Goal: Task Accomplishment & Management: Use online tool/utility

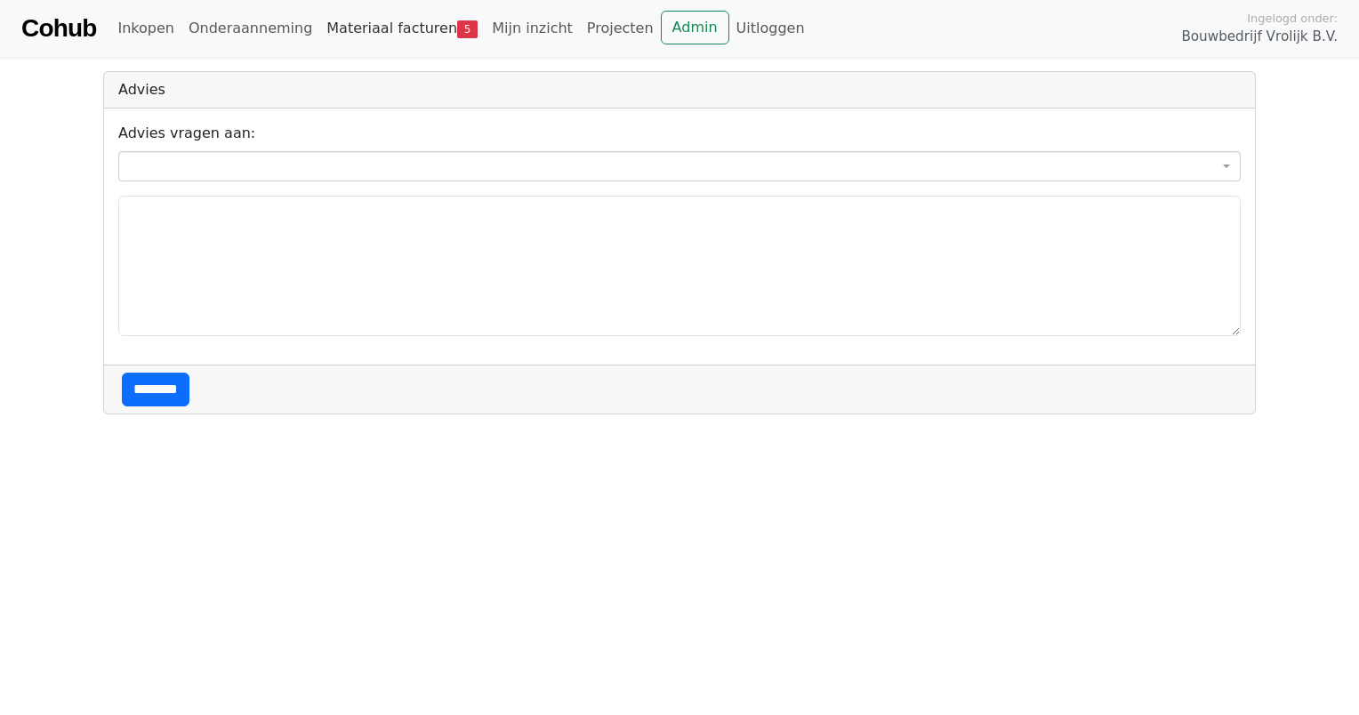
click at [363, 31] on link "Materiaal facturen 5" at bounding box center [401, 29] width 165 height 36
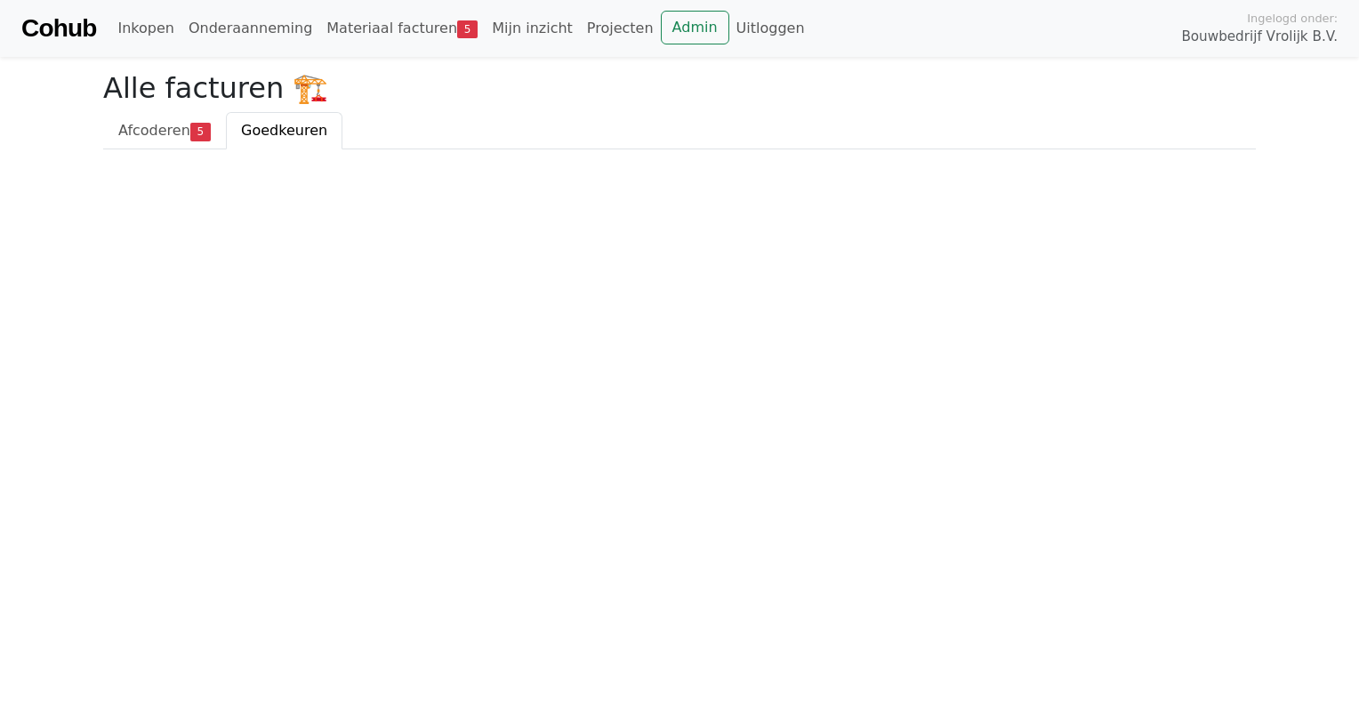
click at [269, 125] on span "Goedkeuren" at bounding box center [284, 130] width 86 height 17
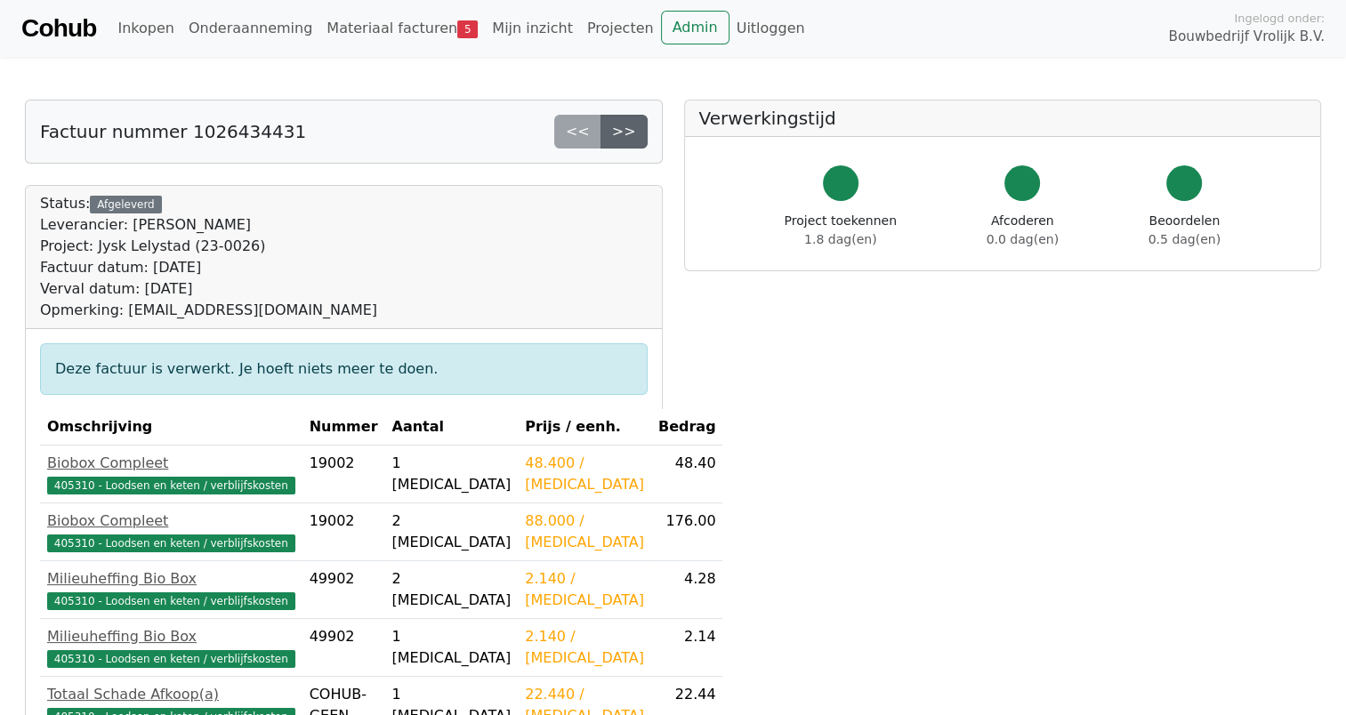
click at [624, 130] on link ">>" at bounding box center [623, 132] width 47 height 34
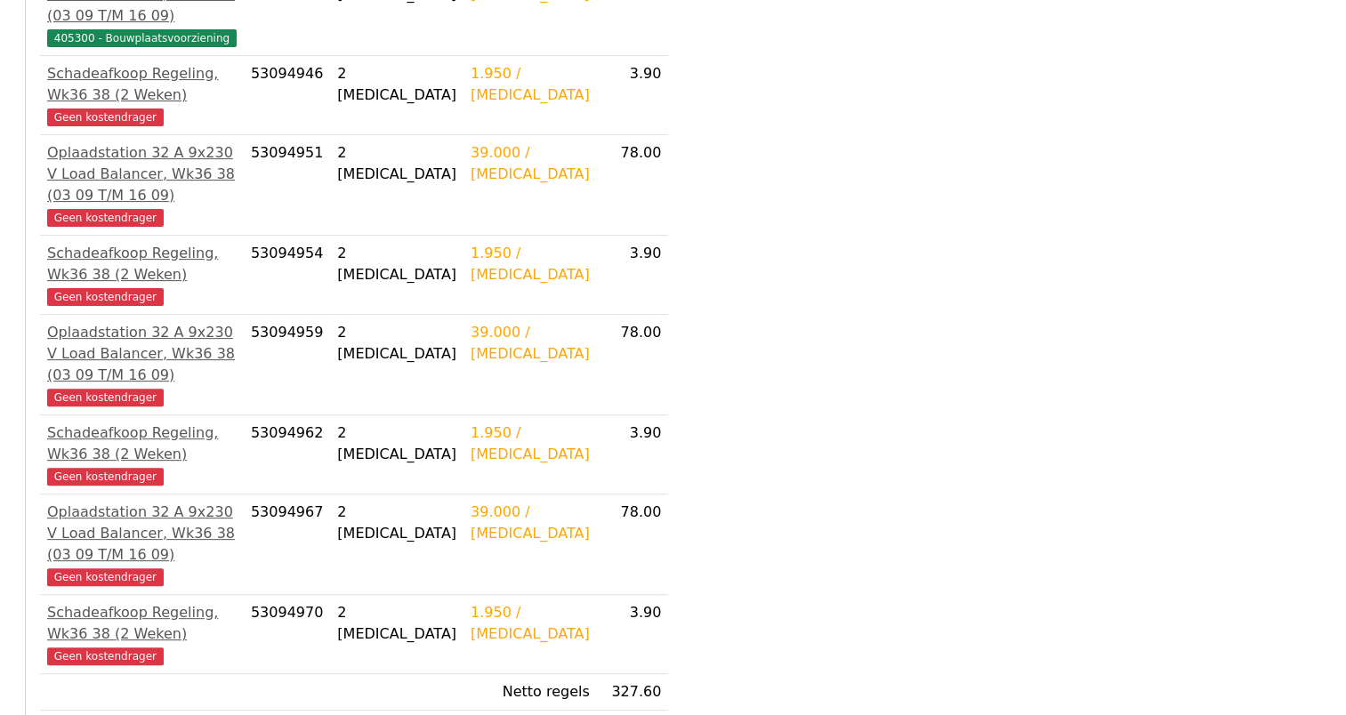
scroll to position [603, 0]
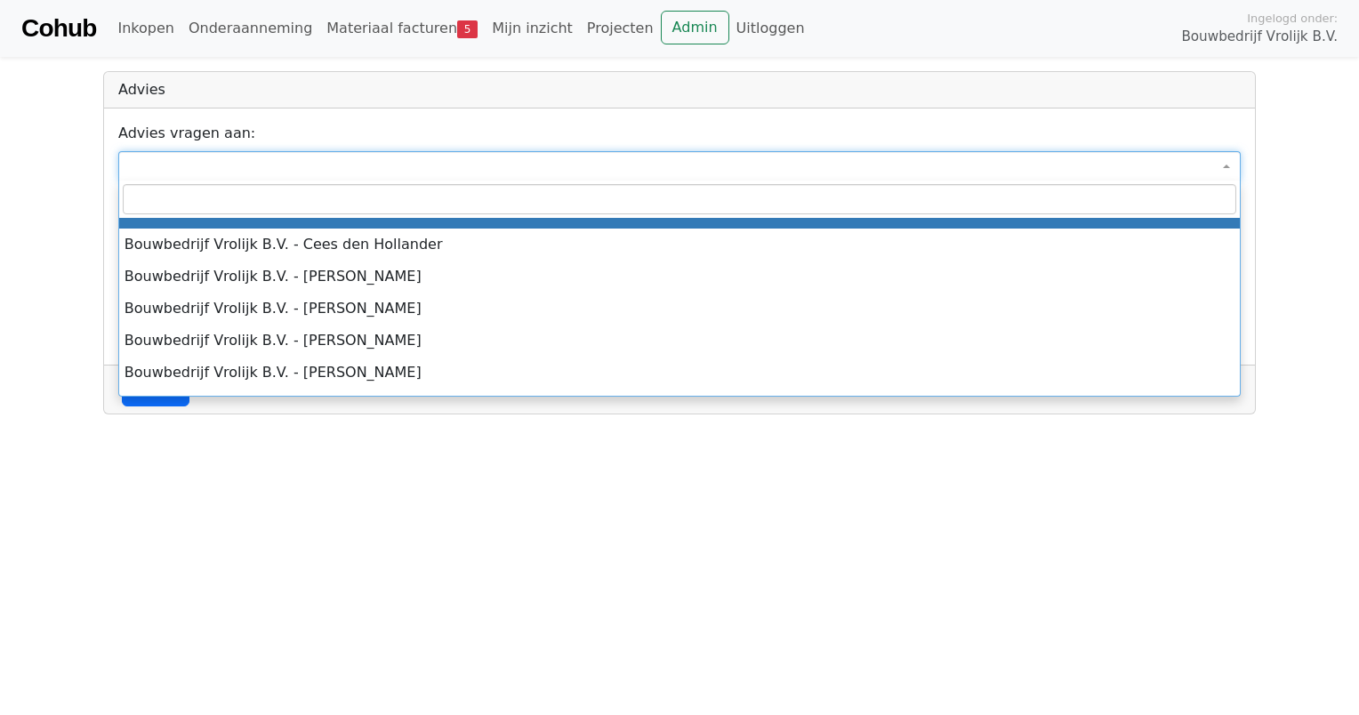
click at [246, 159] on span at bounding box center [679, 166] width 1122 height 30
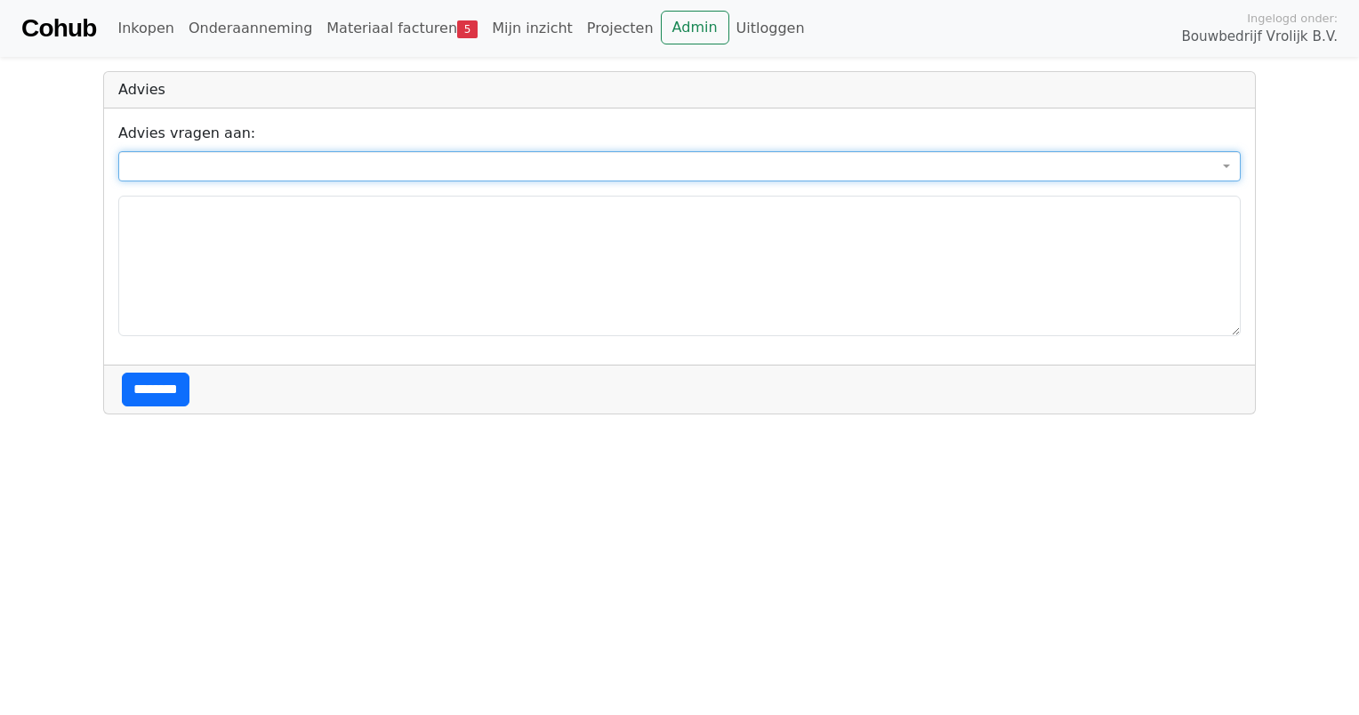
click at [246, 159] on span at bounding box center [679, 166] width 1122 height 30
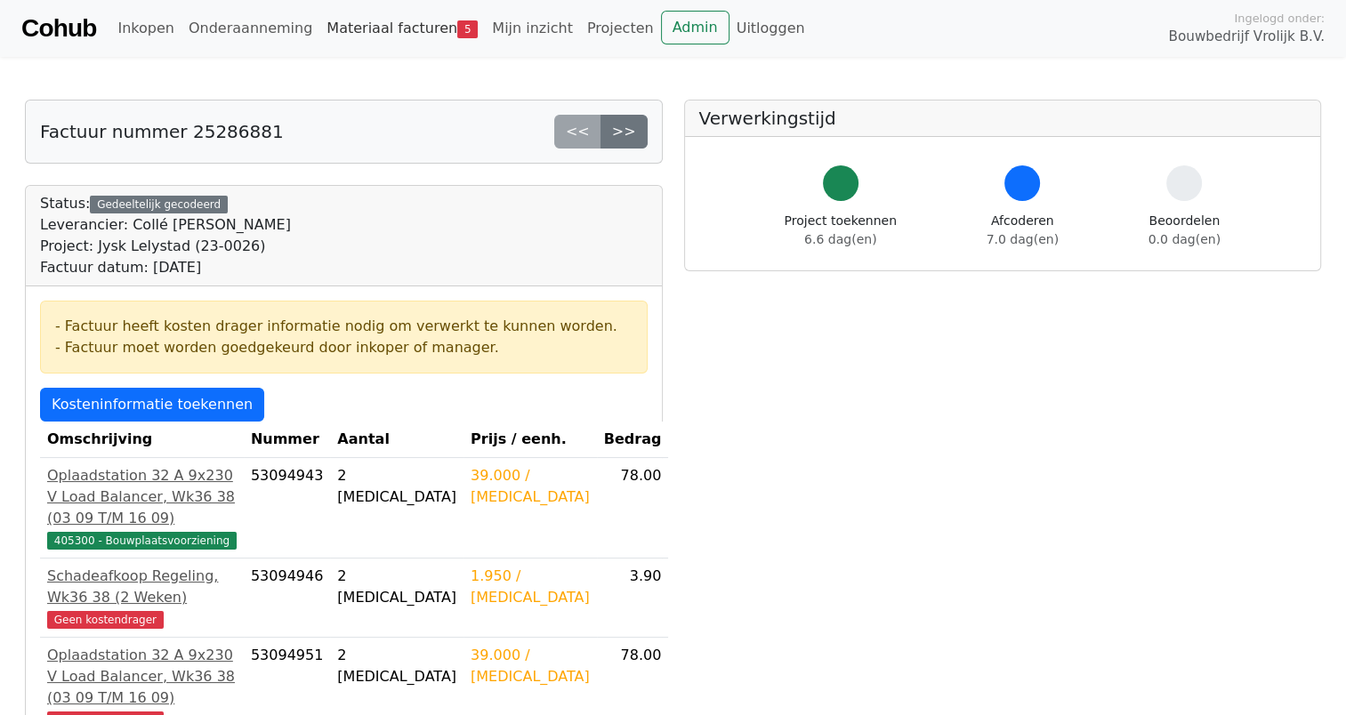
click at [367, 25] on link "Materiaal facturen 5" at bounding box center [401, 29] width 165 height 36
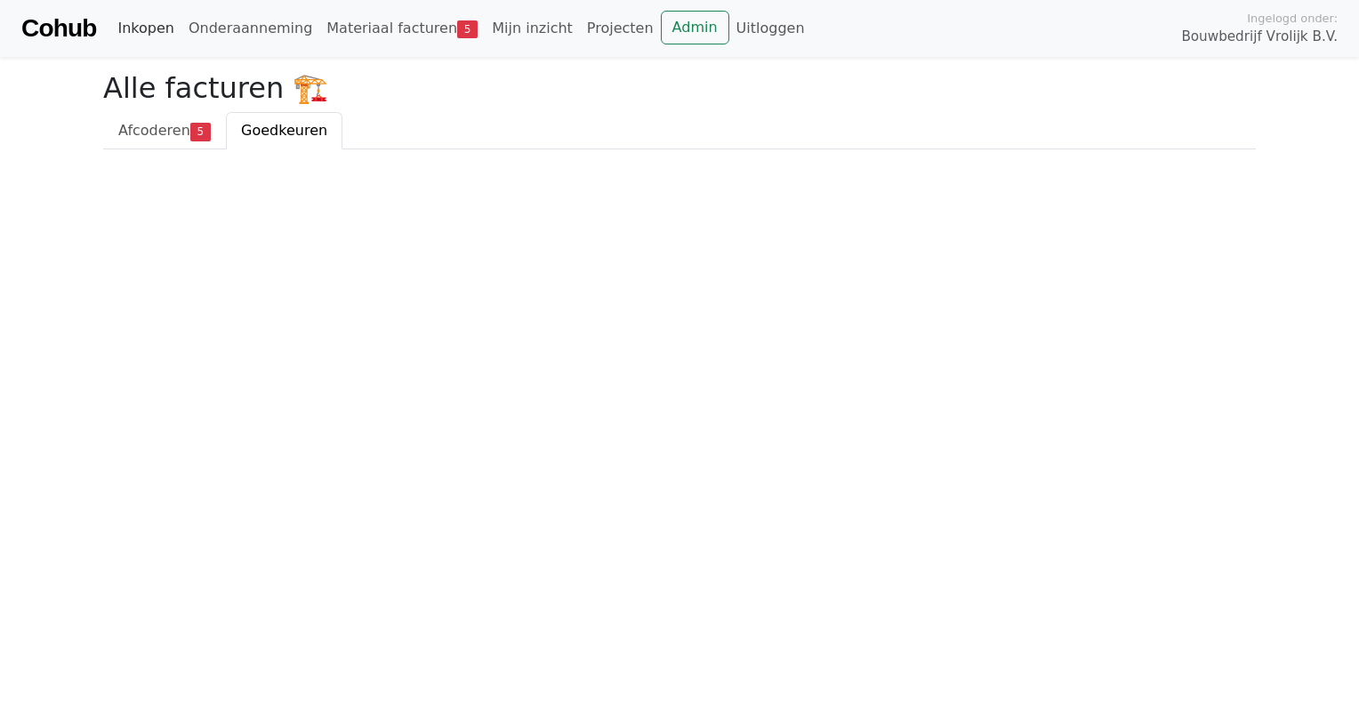
click at [130, 38] on link "Inkopen" at bounding box center [145, 29] width 70 height 36
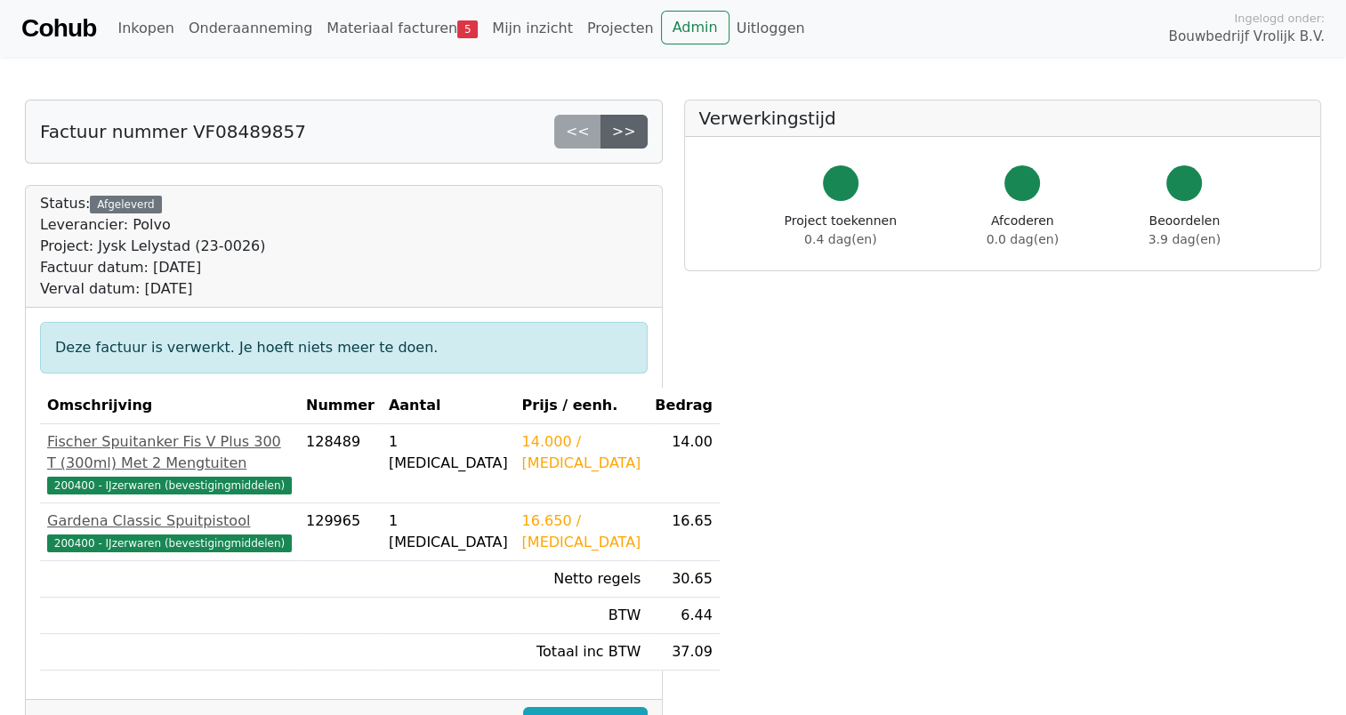
click at [630, 117] on link ">>" at bounding box center [623, 132] width 47 height 34
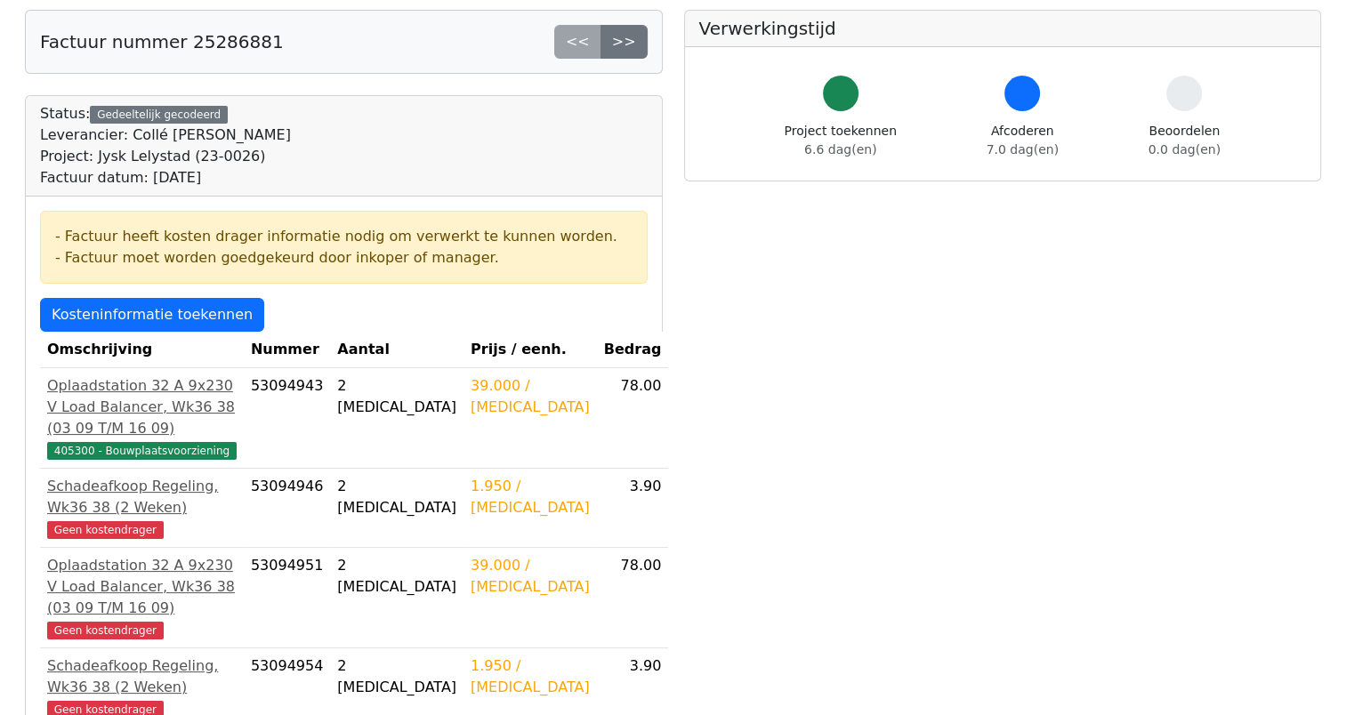
scroll to position [78, 0]
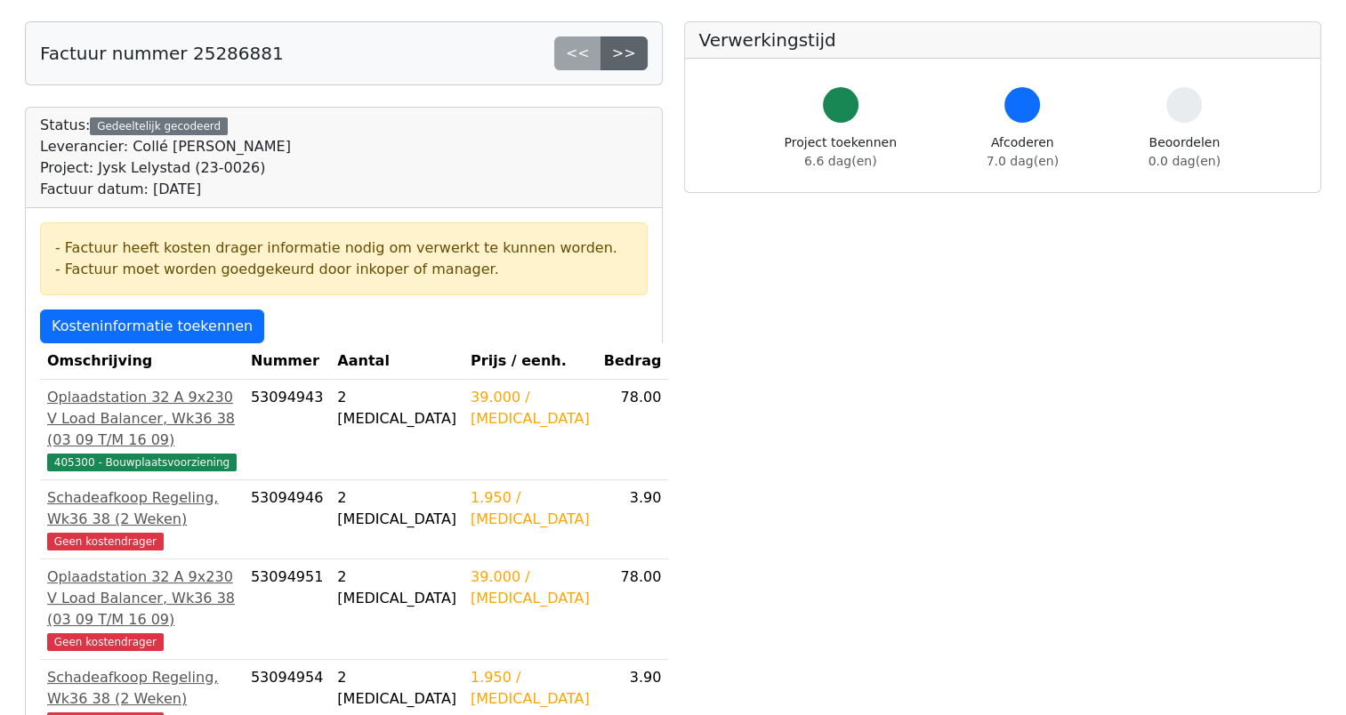
click at [623, 50] on link ">>" at bounding box center [623, 53] width 47 height 34
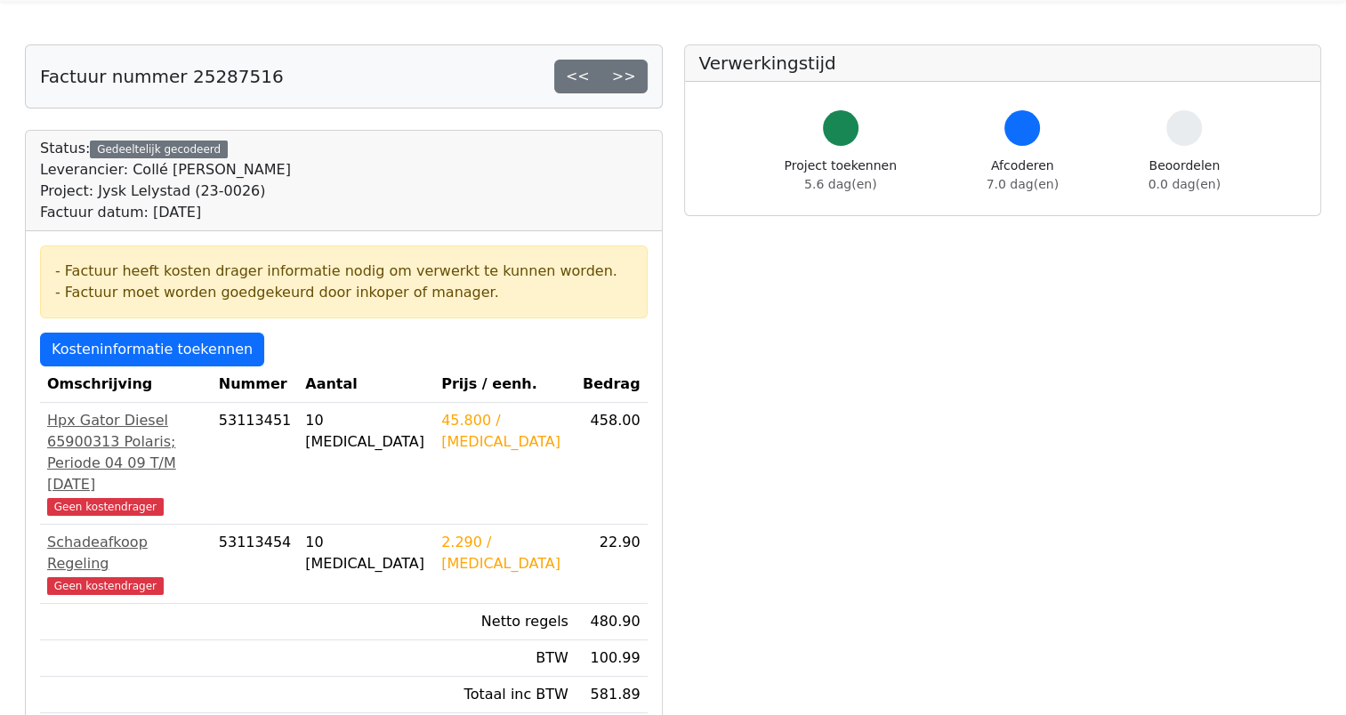
scroll to position [52, 0]
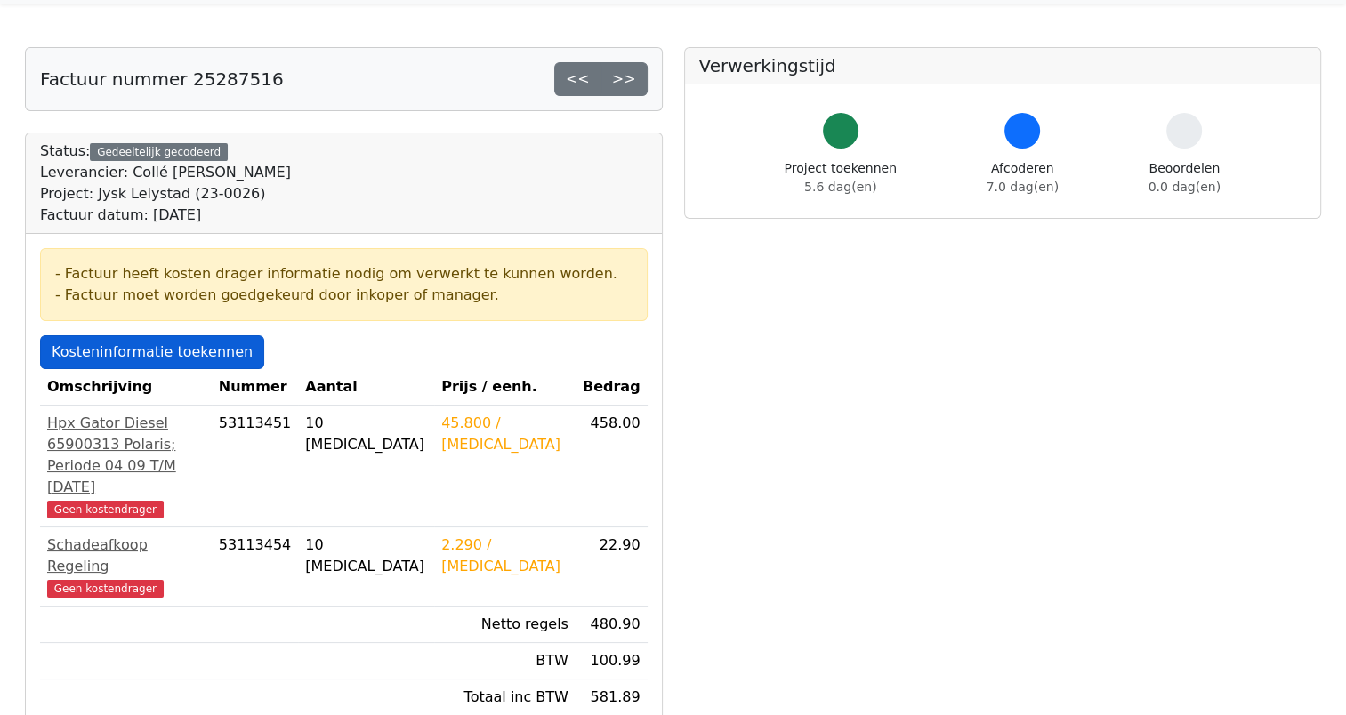
click at [149, 342] on link "Kosteninformatie toekennen" at bounding box center [152, 352] width 224 height 34
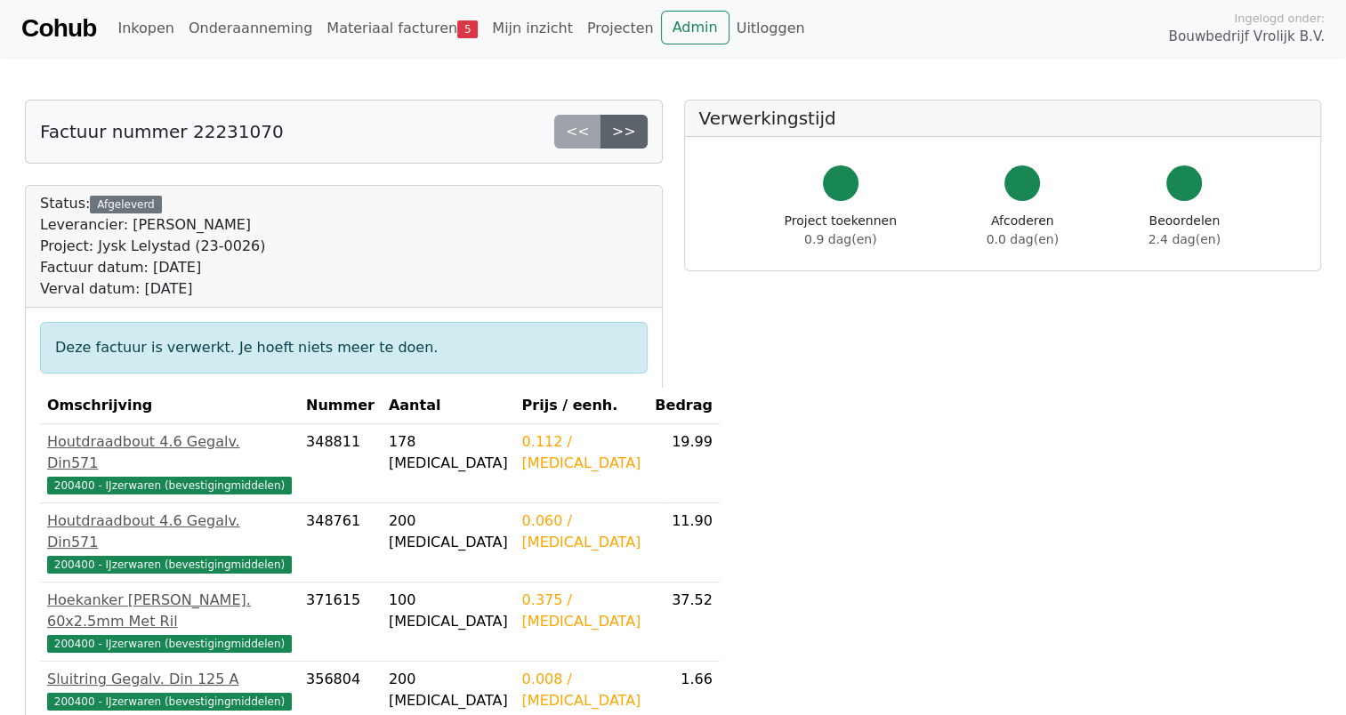
click at [612, 128] on link ">>" at bounding box center [623, 132] width 47 height 34
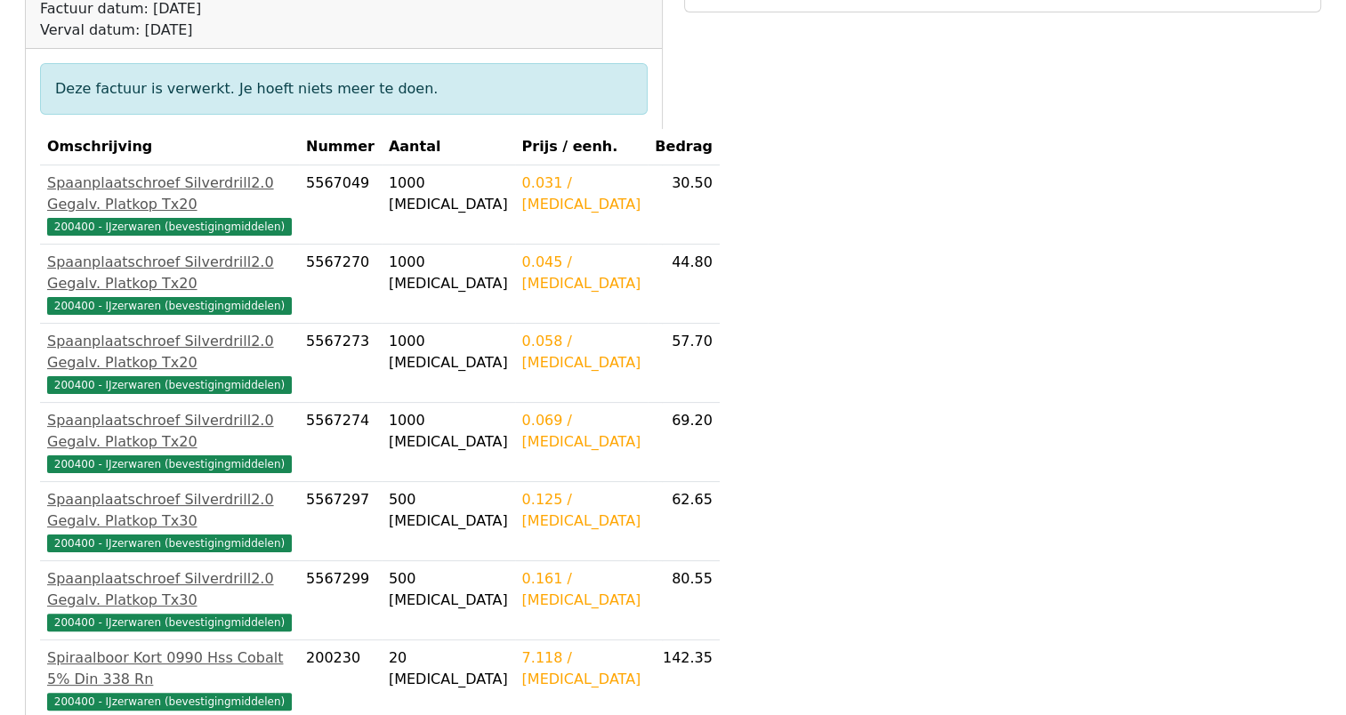
scroll to position [142, 0]
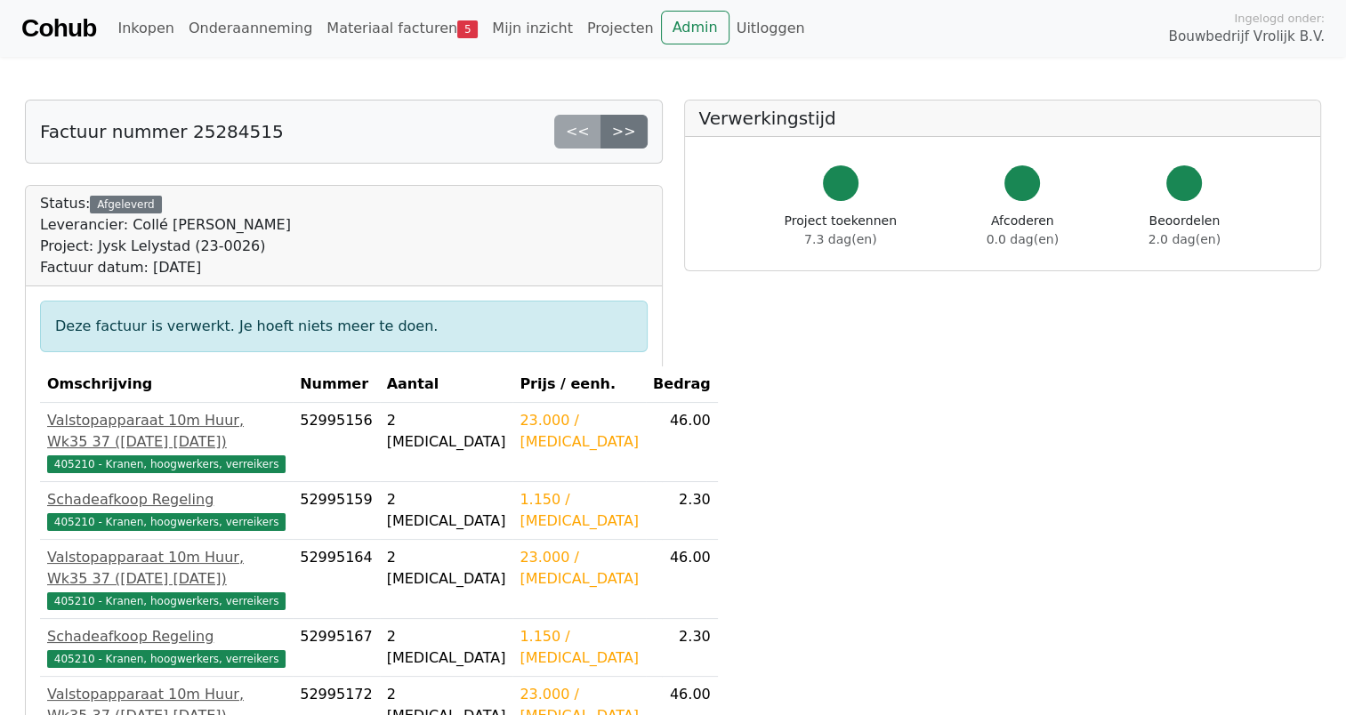
scroll to position [165, 0]
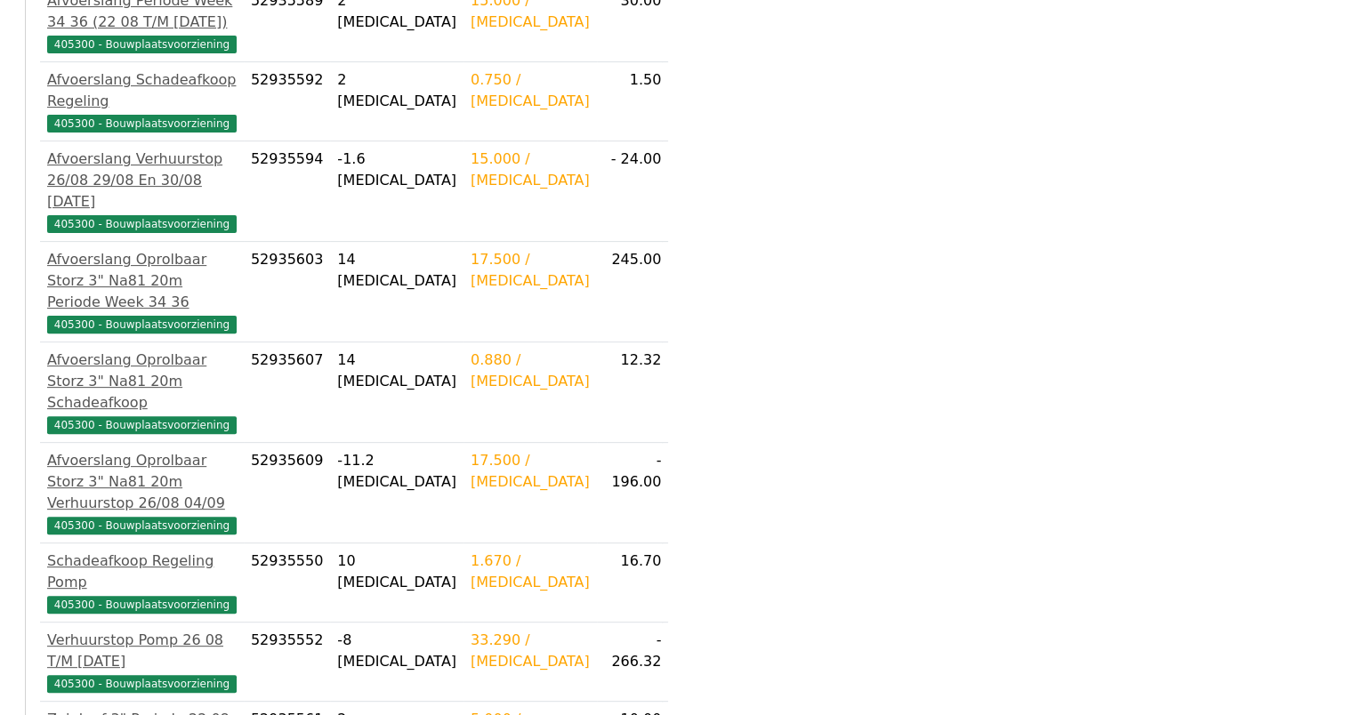
scroll to position [659, 0]
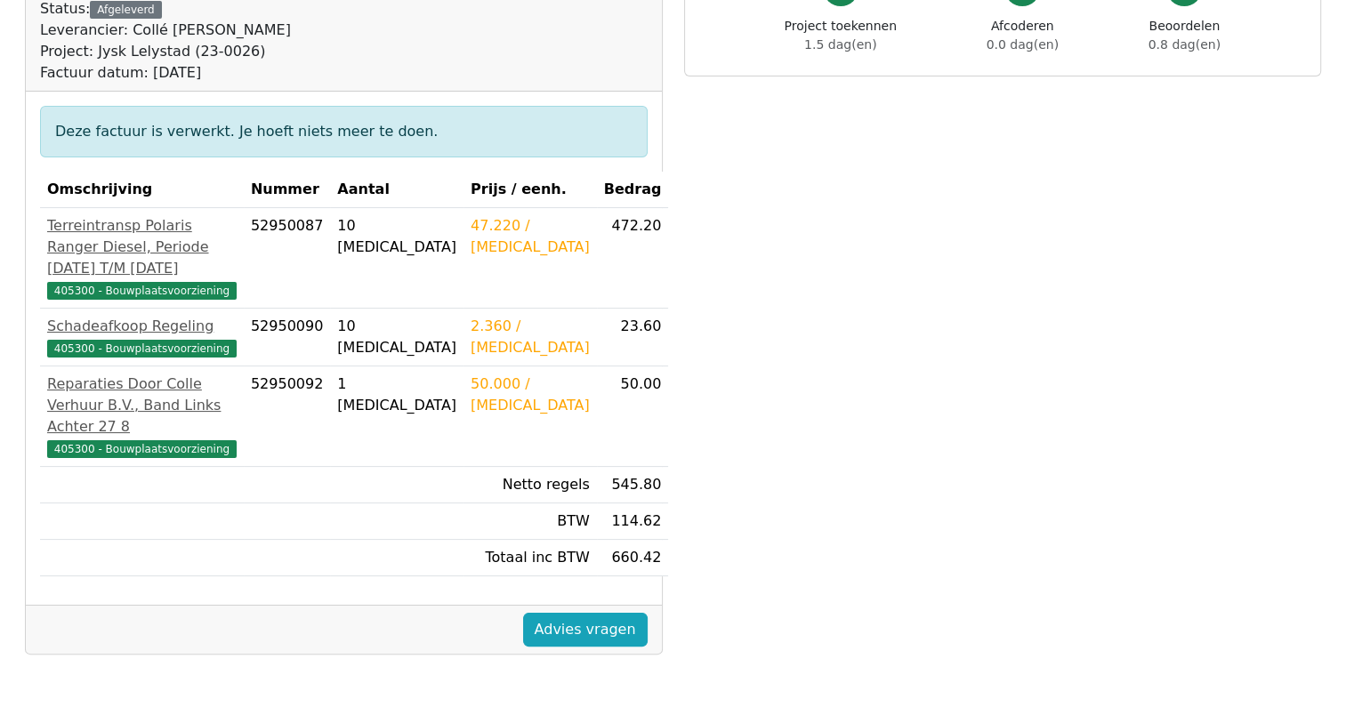
scroll to position [153, 0]
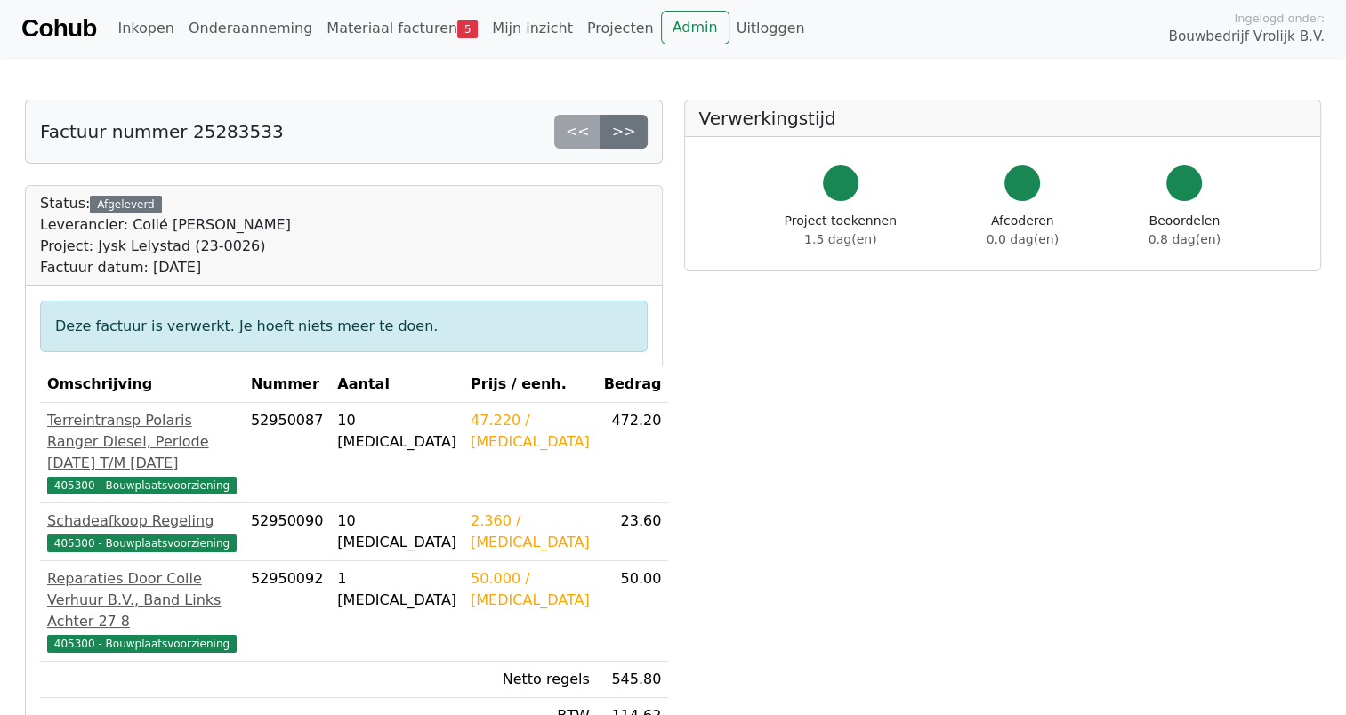
scroll to position [320, 0]
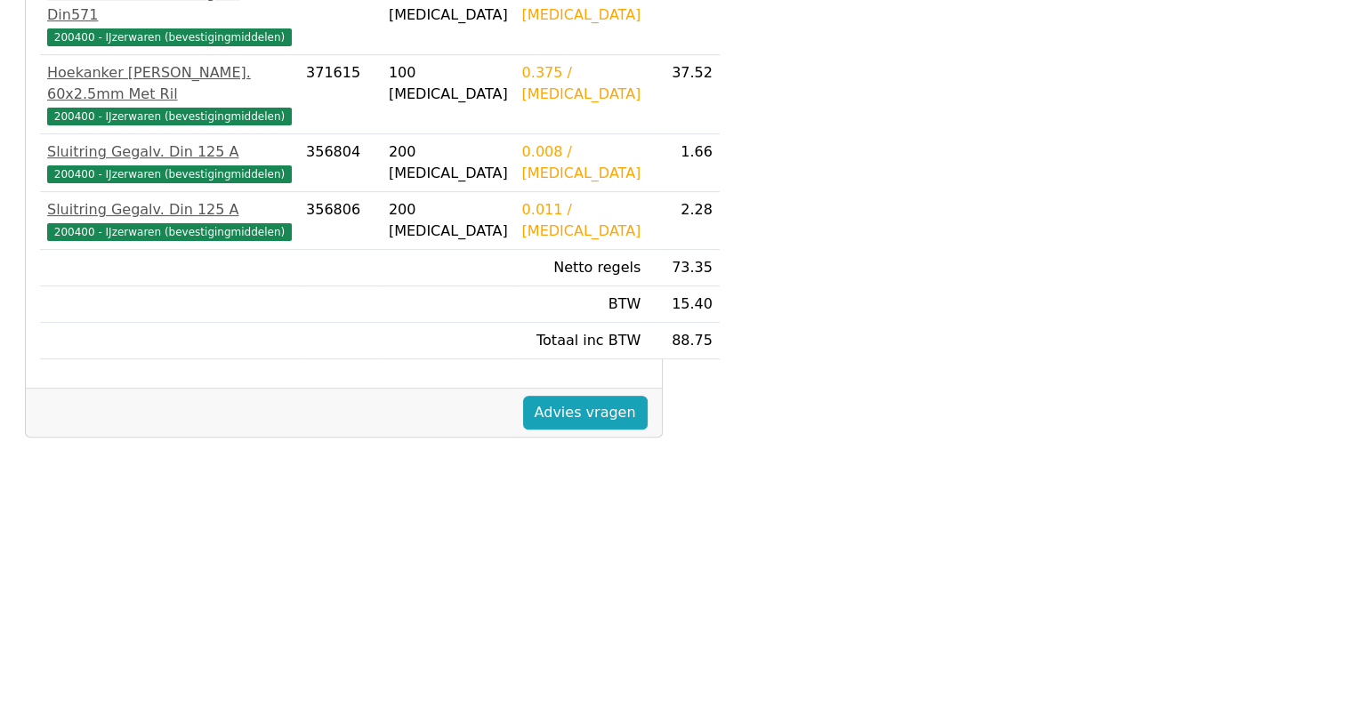
scroll to position [51, 0]
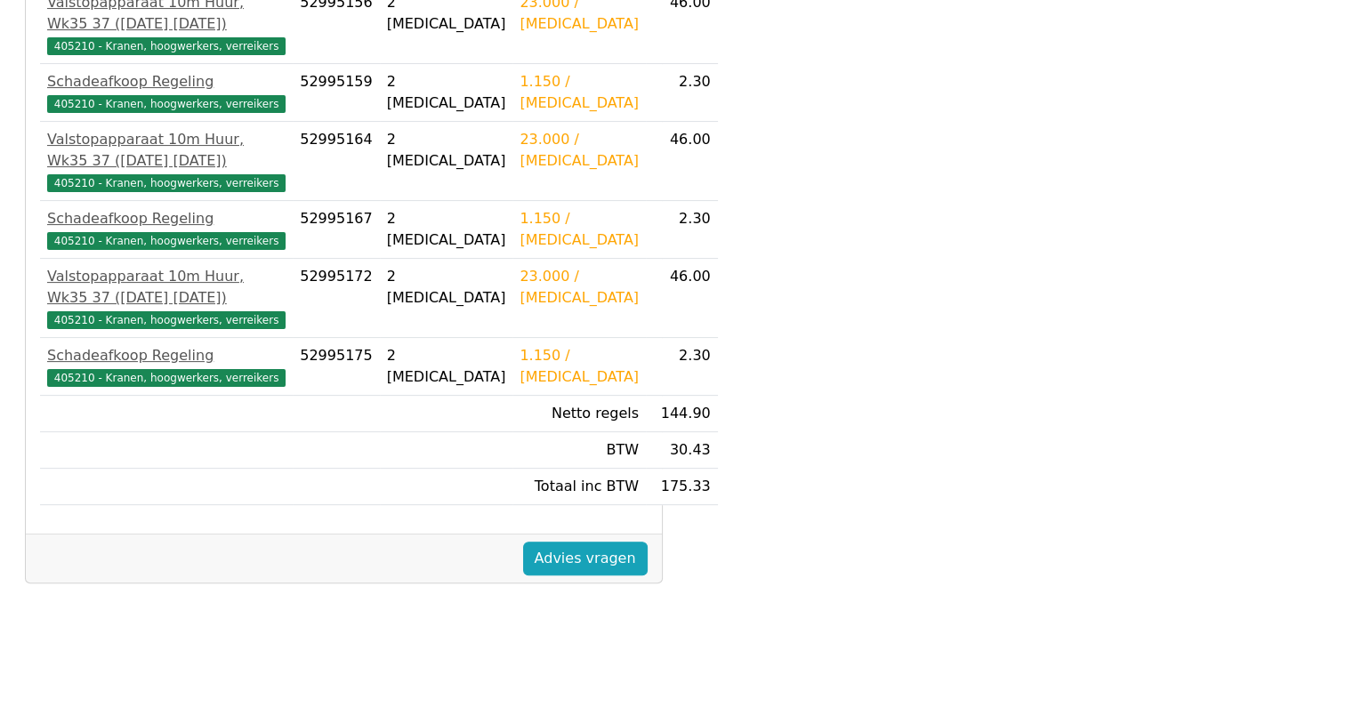
scroll to position [420, 0]
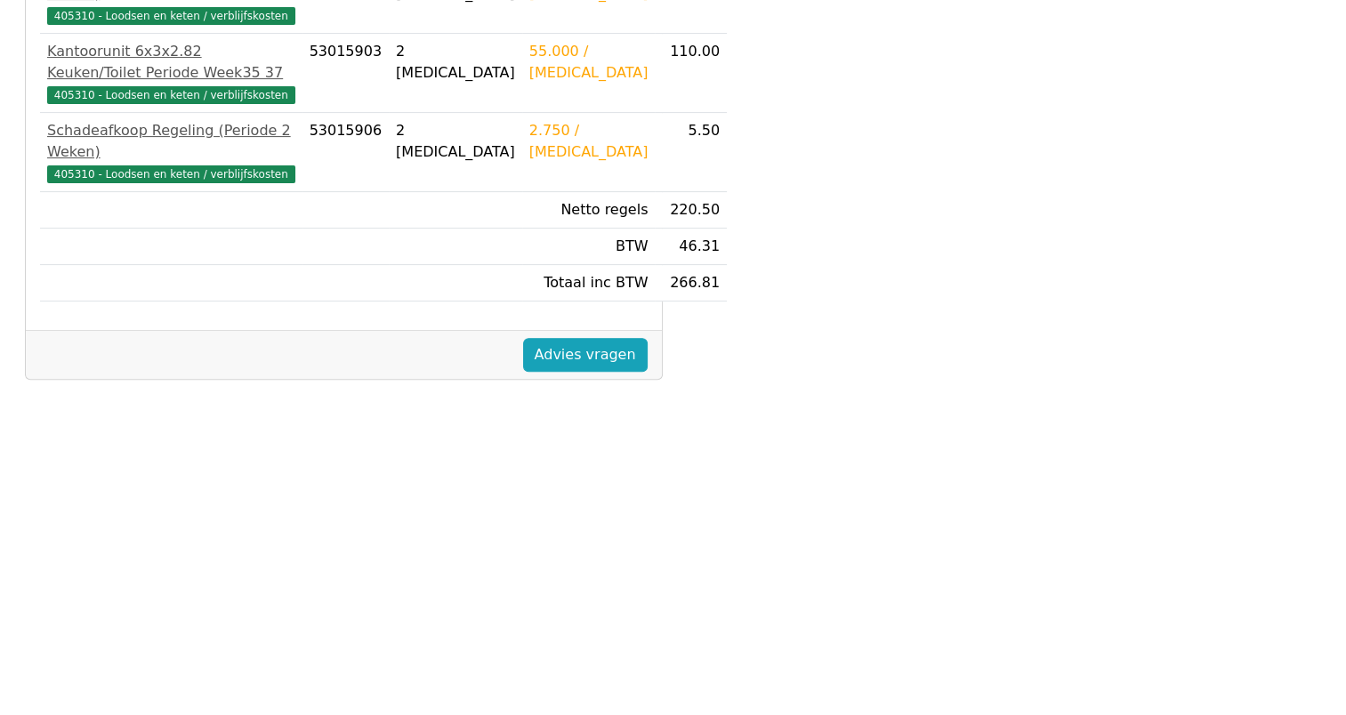
scroll to position [603, 0]
